Goal: Task Accomplishment & Management: Manage account settings

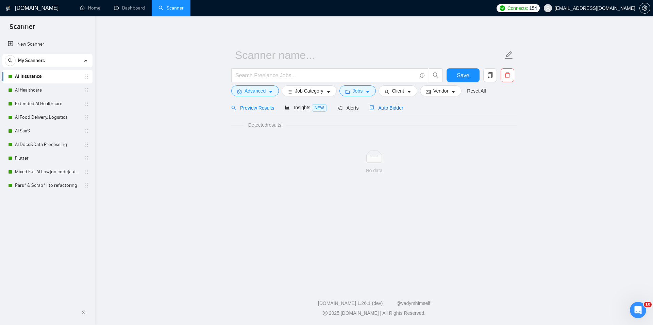
click at [389, 107] on span "Auto Bidder" at bounding box center [386, 107] width 34 height 5
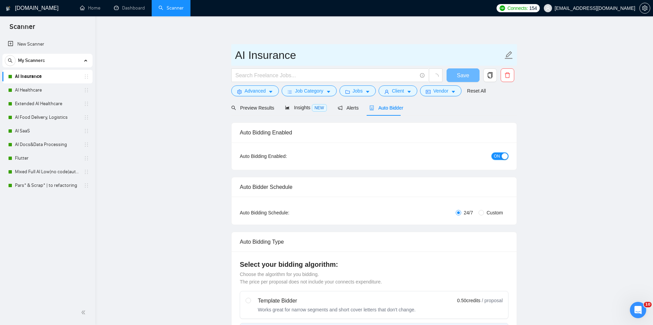
click at [498, 157] on button "ON" at bounding box center [499, 155] width 17 height 7
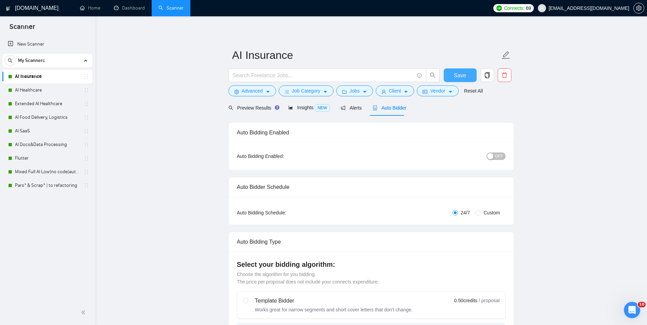
click at [453, 72] on button "Save" at bounding box center [460, 75] width 33 height 14
click at [40, 88] on link "AI Healthcare" at bounding box center [47, 90] width 65 height 14
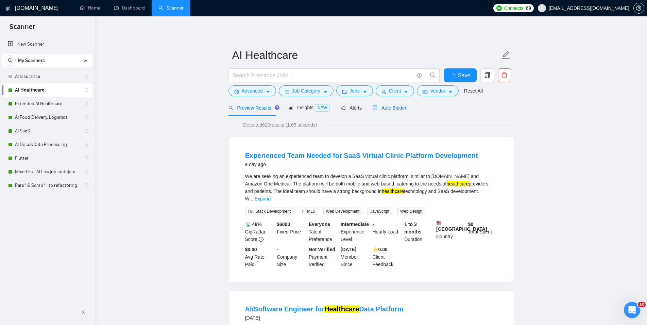
click at [388, 108] on span "Auto Bidder" at bounding box center [390, 107] width 34 height 5
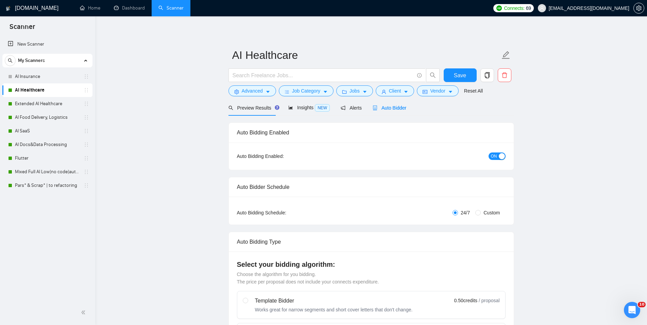
click at [493, 154] on span "ON" at bounding box center [494, 155] width 6 height 7
click at [459, 74] on span "Save" at bounding box center [460, 75] width 12 height 8
checkbox input "false"
click at [40, 102] on link "Extended AI Healthcare" at bounding box center [47, 104] width 65 height 14
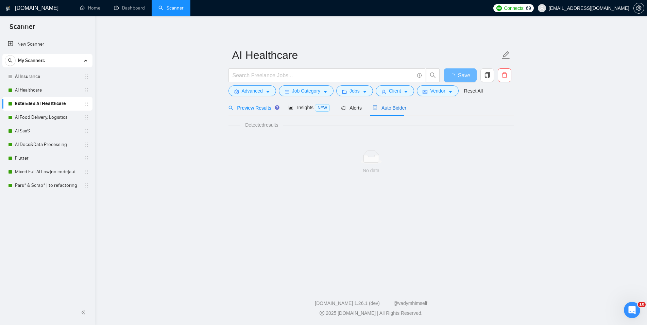
click at [384, 108] on span "Auto Bidder" at bounding box center [390, 107] width 34 height 5
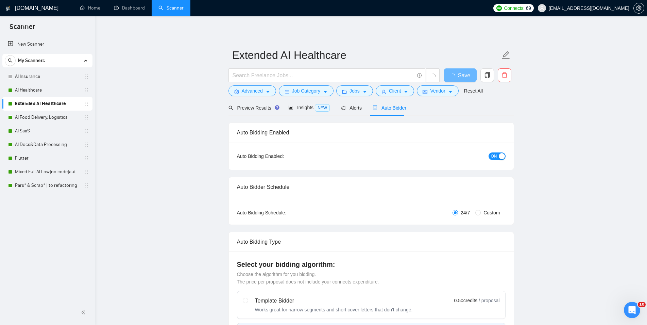
click at [497, 155] on button "ON" at bounding box center [497, 155] width 17 height 7
click at [463, 76] on span "Save" at bounding box center [460, 75] width 12 height 8
click at [34, 116] on link "AI Food Delivery, Logistics" at bounding box center [47, 117] width 65 height 14
click at [383, 106] on span "Auto Bidder" at bounding box center [392, 107] width 34 height 5
checkbox input "true"
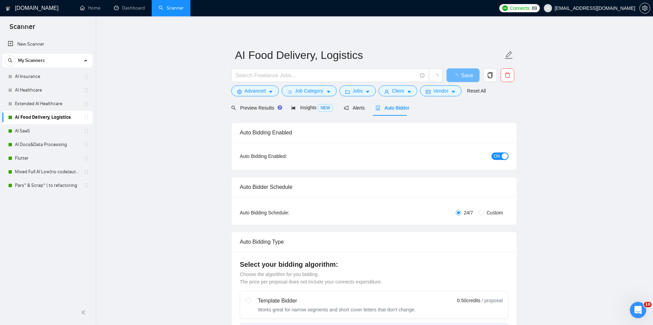
checkbox input "true"
click at [500, 157] on button "ON" at bounding box center [497, 155] width 17 height 7
click at [465, 74] on span "Save" at bounding box center [460, 75] width 12 height 8
click at [19, 127] on link "AI SaaS" at bounding box center [47, 131] width 65 height 14
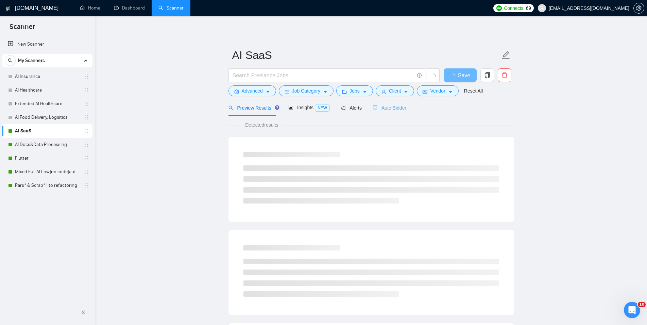
click at [389, 104] on div "Auto Bidder" at bounding box center [390, 108] width 34 height 16
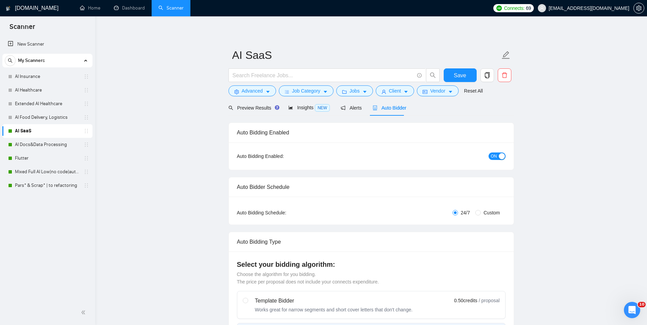
click at [496, 158] on span "ON" at bounding box center [494, 155] width 6 height 7
click at [459, 72] on span "Save" at bounding box center [460, 75] width 12 height 8
click at [22, 145] on link "AI Docs&Data Processing" at bounding box center [47, 145] width 65 height 14
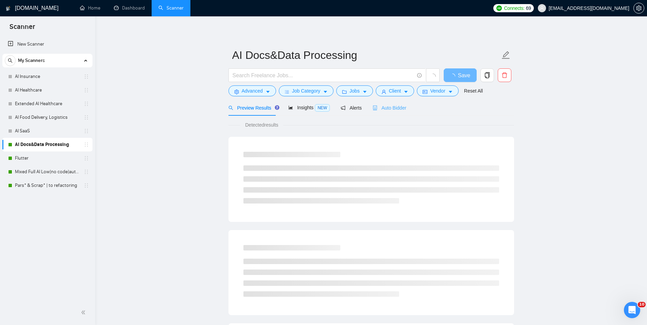
click at [389, 112] on div "Auto Bidder" at bounding box center [390, 108] width 34 height 16
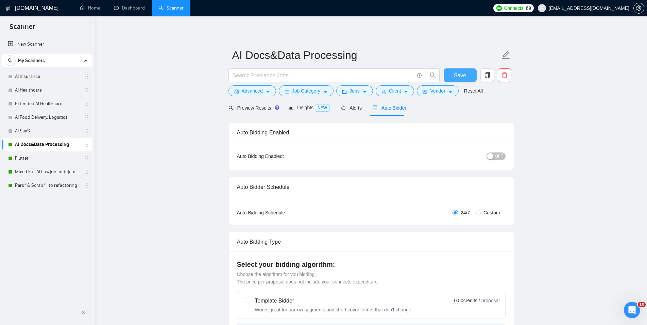
click at [465, 71] on span "Save" at bounding box center [460, 75] width 12 height 8
click at [44, 156] on link "Flutter" at bounding box center [47, 158] width 65 height 14
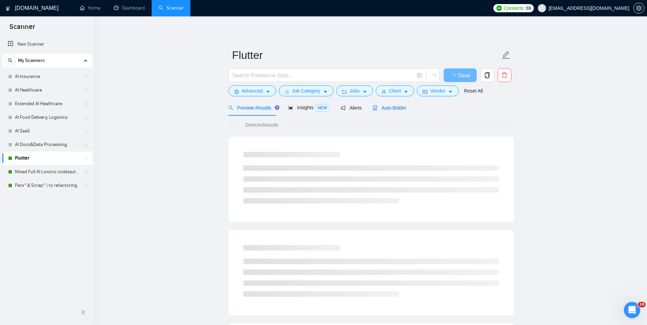
click at [396, 108] on span "Auto Bidder" at bounding box center [390, 107] width 34 height 5
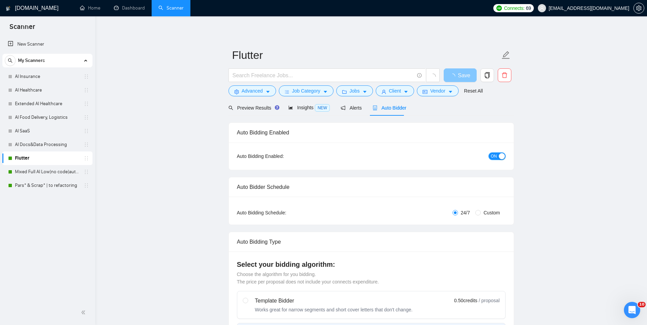
click at [499, 153] on div "button" at bounding box center [502, 156] width 6 height 6
click at [456, 74] on span "Save" at bounding box center [460, 75] width 12 height 8
click at [31, 169] on link "Mixed Full AI Low|no code|automations" at bounding box center [47, 172] width 65 height 14
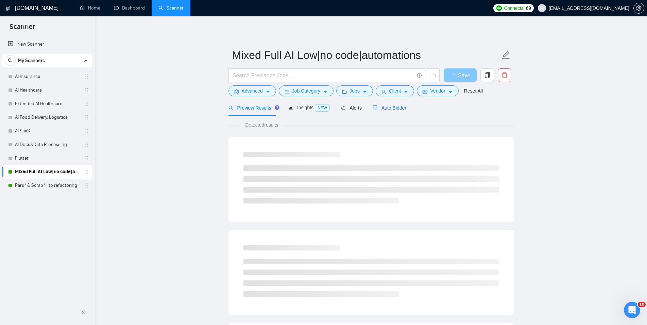
click at [385, 105] on span "Auto Bidder" at bounding box center [390, 107] width 34 height 5
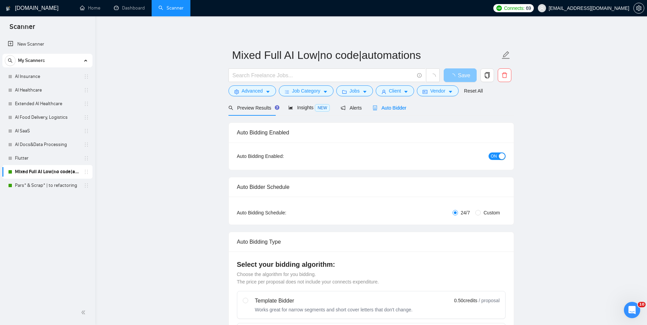
click at [499, 153] on button "ON" at bounding box center [497, 155] width 17 height 7
click at [465, 71] on span "Save" at bounding box center [460, 75] width 12 height 8
click at [50, 182] on link "Pars* & Scrap* | to refactoring" at bounding box center [47, 185] width 65 height 14
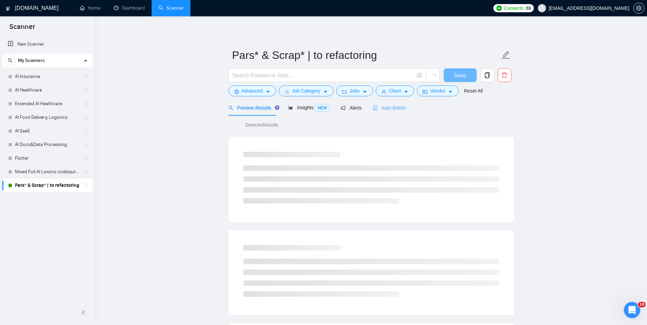
click at [388, 102] on div "Auto Bidder" at bounding box center [390, 108] width 34 height 16
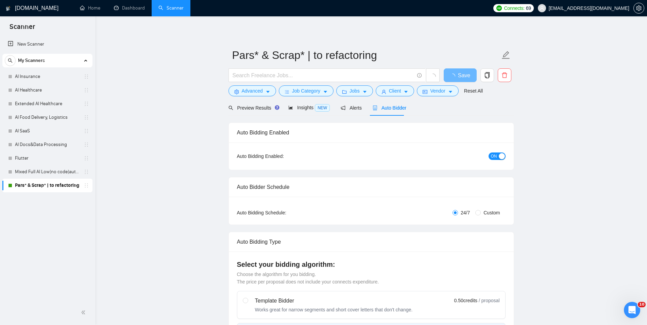
click at [499, 157] on div "button" at bounding box center [502, 156] width 6 height 6
click at [461, 75] on span "Save" at bounding box center [460, 75] width 12 height 8
click at [461, 75] on span "Save" at bounding box center [464, 75] width 12 height 8
click at [114, 5] on link "Dashboard" at bounding box center [129, 8] width 31 height 6
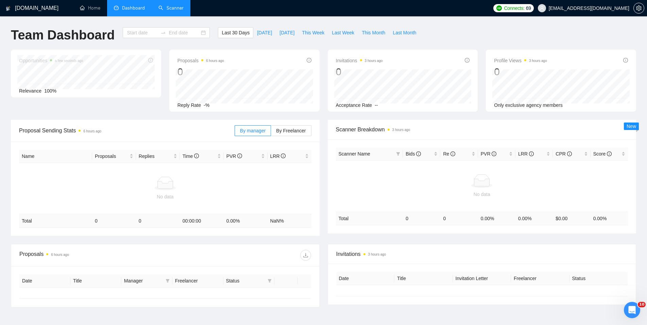
type input "[DATE]"
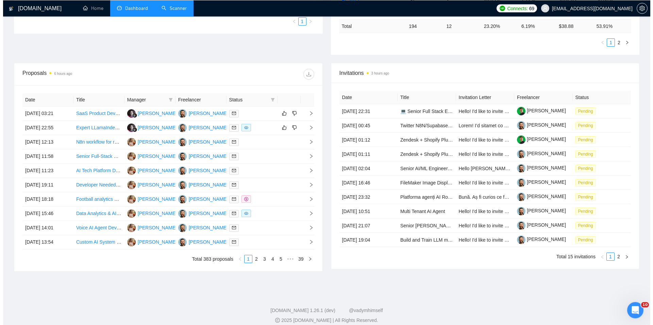
scroll to position [208, 0]
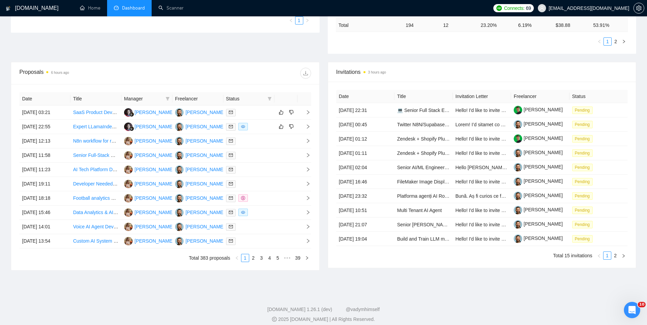
click at [253, 255] on div "Date Title Manager Freelancer Status [DATE] 03:21 SaaS Product Development with…" at bounding box center [165, 177] width 292 height 170
click at [264, 212] on div at bounding box center [249, 212] width 46 height 8
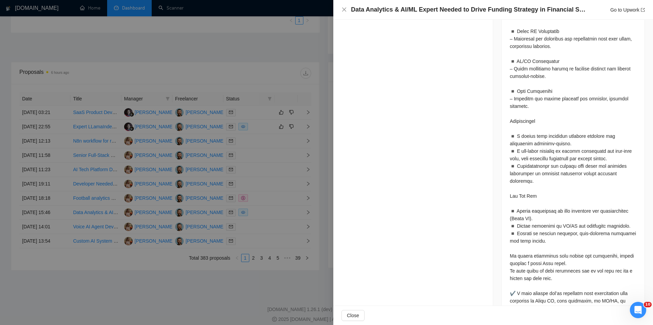
scroll to position [525, 0]
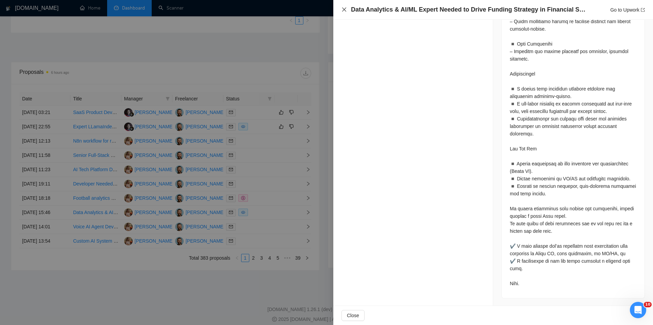
click at [343, 8] on icon "close" at bounding box center [344, 9] width 4 height 4
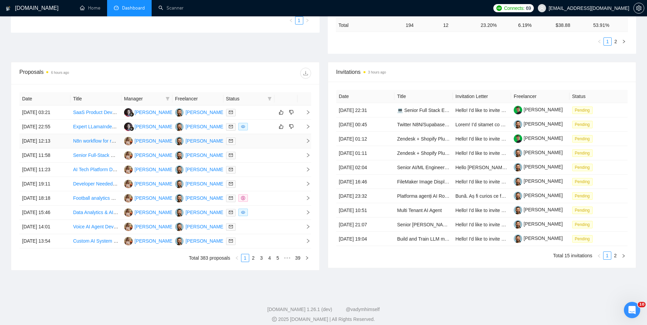
click at [266, 148] on td at bounding box center [248, 141] width 51 height 14
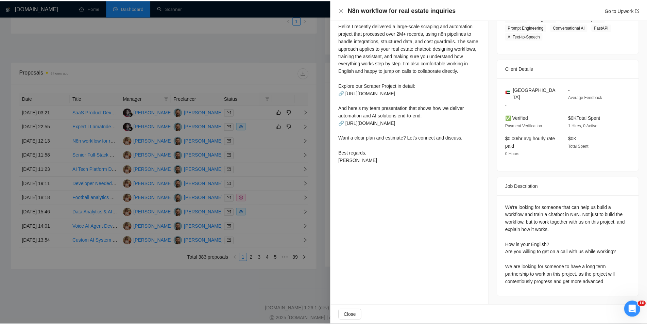
scroll to position [78, 0]
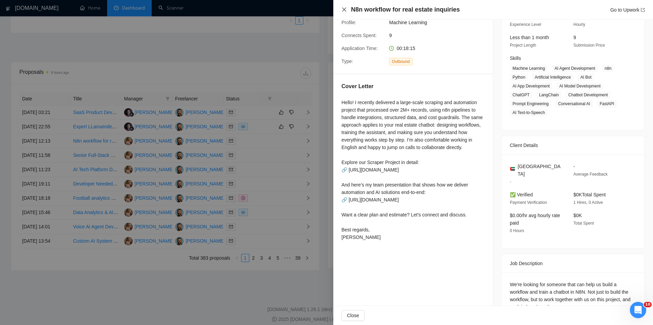
click at [343, 11] on icon "close" at bounding box center [344, 9] width 4 height 4
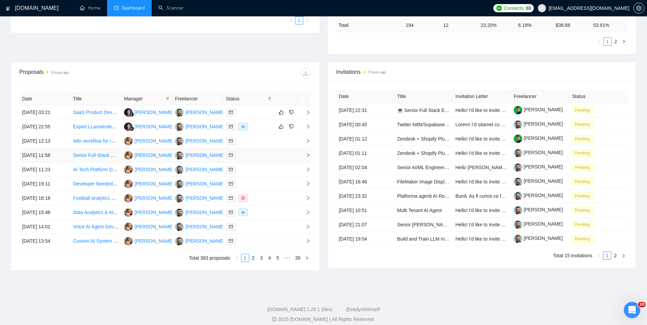
click at [248, 158] on div at bounding box center [249, 155] width 46 height 8
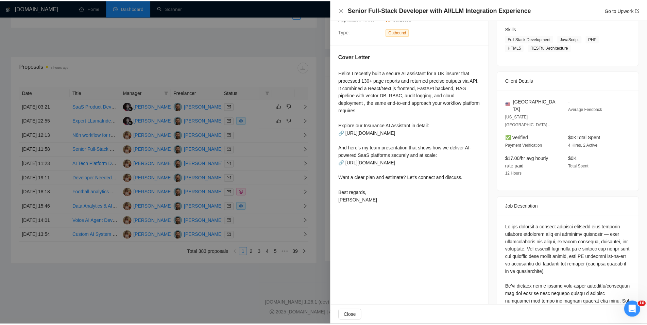
scroll to position [116, 0]
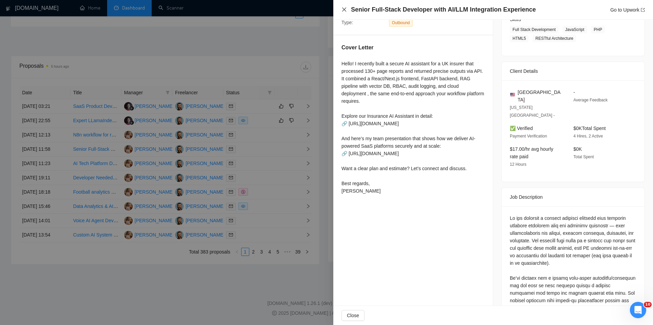
click at [342, 11] on icon "close" at bounding box center [343, 9] width 5 height 5
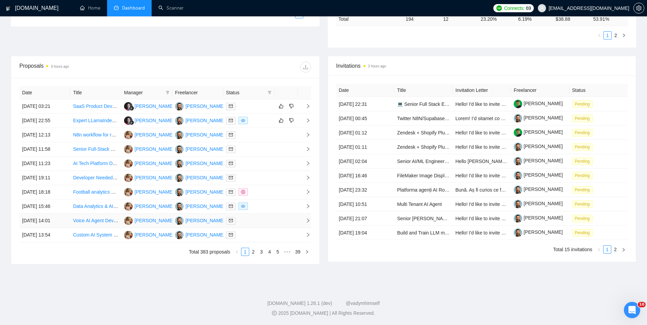
click at [265, 227] on td at bounding box center [248, 221] width 51 height 14
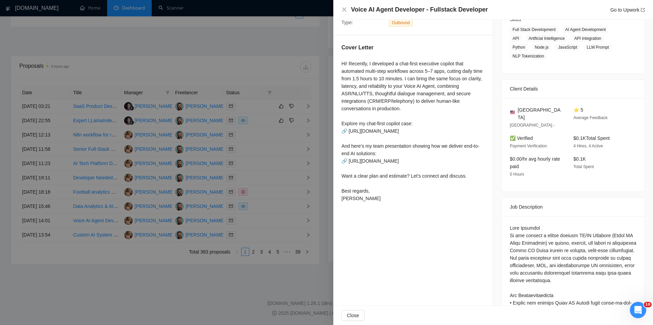
click at [341, 11] on div "Voice AI Agent Developer - Fullstack Developer Go to Upwork" at bounding box center [493, 10] width 320 height 20
click at [345, 10] on icon "close" at bounding box center [343, 9] width 5 height 5
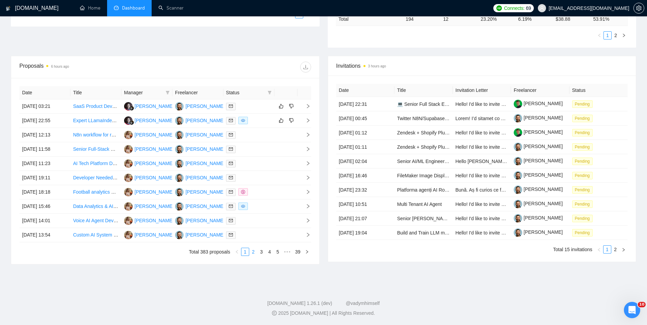
click at [254, 252] on link "2" at bounding box center [253, 251] width 7 height 7
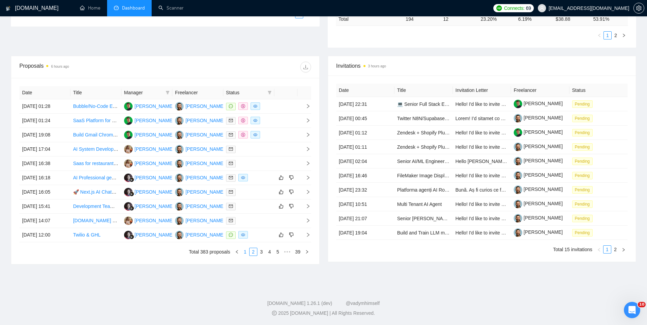
click at [245, 250] on link "1" at bounding box center [244, 251] width 7 height 7
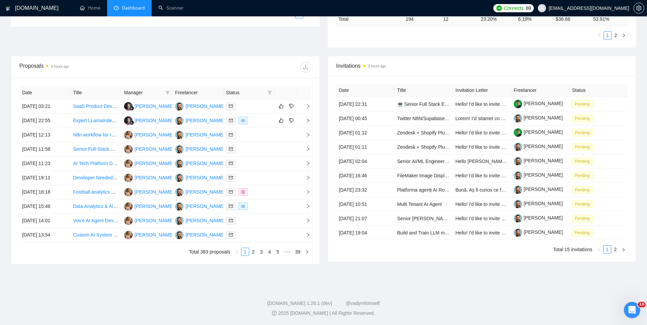
scroll to position [8, 0]
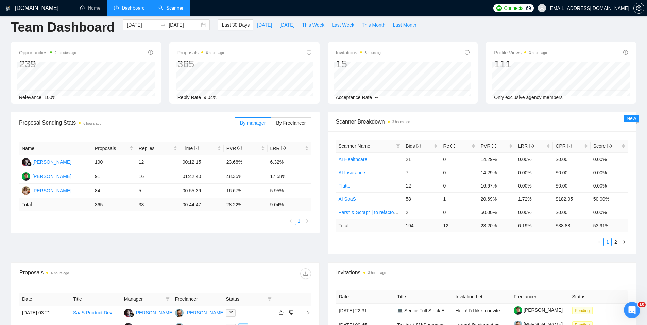
click at [163, 8] on link "Scanner" at bounding box center [170, 8] width 25 height 6
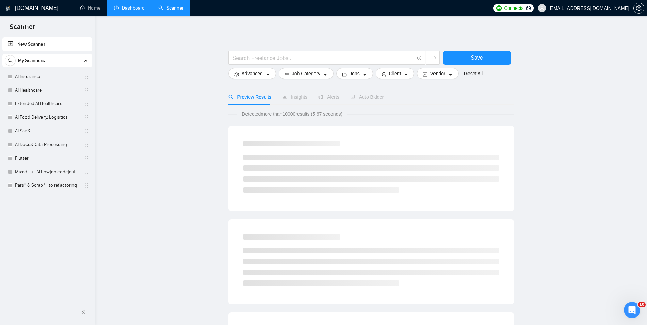
click at [131, 8] on link "Dashboard" at bounding box center [129, 8] width 31 height 6
